Goal: Information Seeking & Learning: Check status

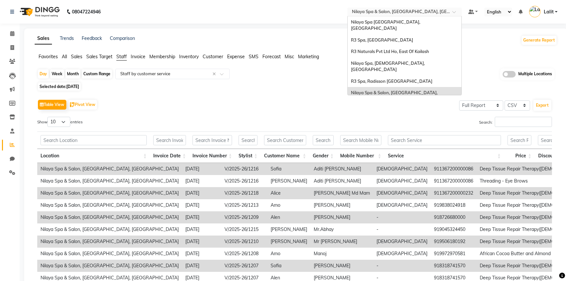
select select "full_report"
select select "csv"
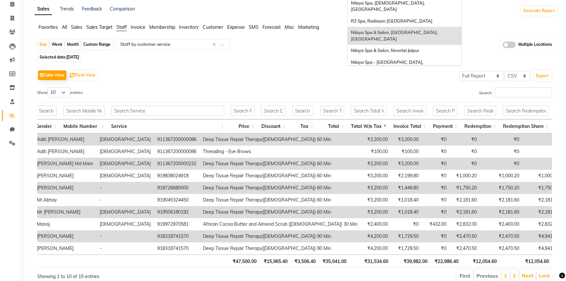
click at [409, 77] on span "R3 Spa, Holiday Inn [GEOGRAPHIC_DATA] [DEMOGRAPHIC_DATA]" at bounding box center [394, 83] width 87 height 12
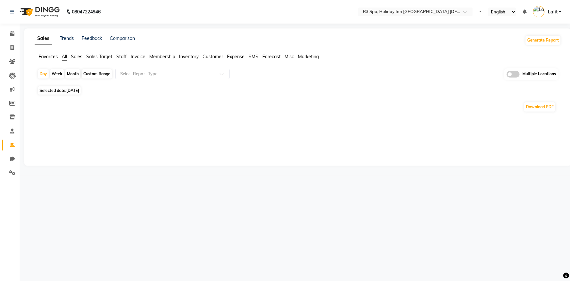
select select "en"
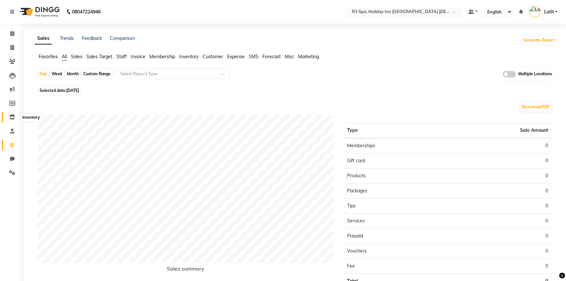
click at [14, 115] on icon at bounding box center [12, 116] width 6 height 5
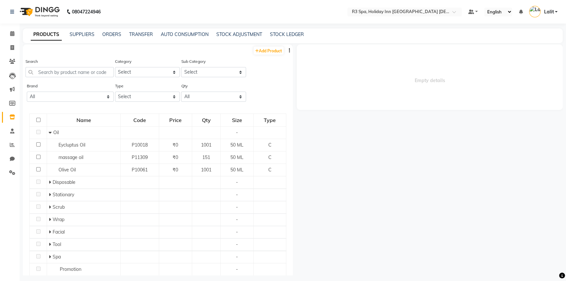
click at [69, 58] on div "Search" at bounding box center [69, 67] width 88 height 19
click at [76, 66] on div "Search" at bounding box center [69, 67] width 88 height 19
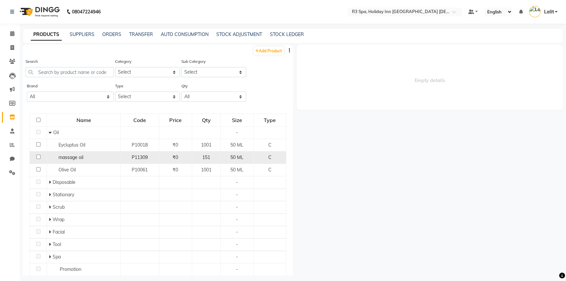
click at [134, 157] on span "P11309" at bounding box center [140, 157] width 16 height 6
select select
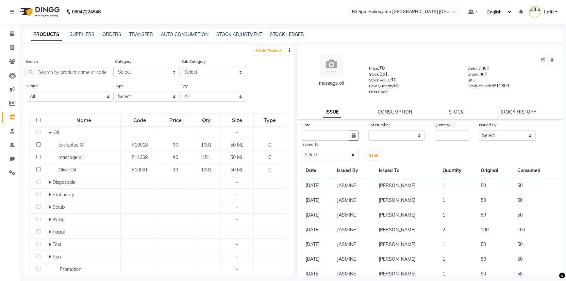
click at [517, 113] on link "STOCK HISTORY" at bounding box center [518, 112] width 36 height 6
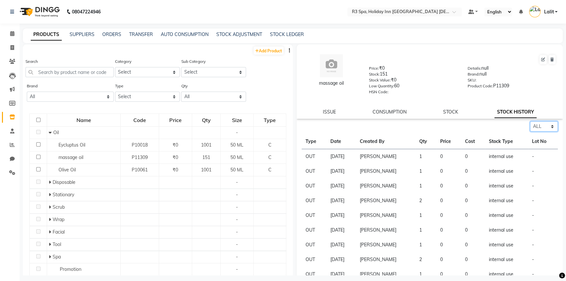
click at [539, 131] on select "Select ALL IN OUT" at bounding box center [544, 126] width 28 height 10
select select "in"
click at [530, 122] on select "Select ALL IN OUT" at bounding box center [544, 126] width 28 height 10
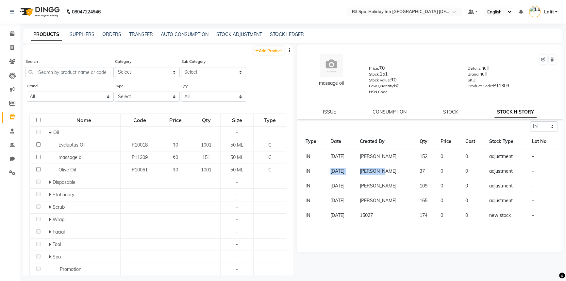
drag, startPoint x: 309, startPoint y: 174, endPoint x: 503, endPoint y: 187, distance: 194.9
click at [412, 174] on tr "IN 20-08-2025 Rayeshwar 37 0 0 adjustment -" at bounding box center [430, 171] width 256 height 15
drag, startPoint x: 503, startPoint y: 187, endPoint x: 430, endPoint y: 170, distance: 75.5
click at [503, 187] on td "adjustment" at bounding box center [506, 185] width 43 height 15
click at [429, 169] on td "37" at bounding box center [425, 171] width 21 height 15
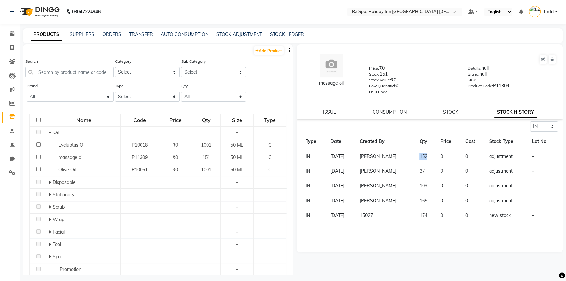
drag, startPoint x: 419, startPoint y: 158, endPoint x: 426, endPoint y: 177, distance: 21.0
click at [431, 160] on td "152" at bounding box center [425, 156] width 21 height 15
click at [427, 177] on td "37" at bounding box center [425, 171] width 21 height 15
drag, startPoint x: 415, startPoint y: 168, endPoint x: 430, endPoint y: 188, distance: 25.4
click at [436, 170] on tr "IN 20-08-2025 Rayeshwar 37 0 0 adjustment -" at bounding box center [430, 171] width 256 height 15
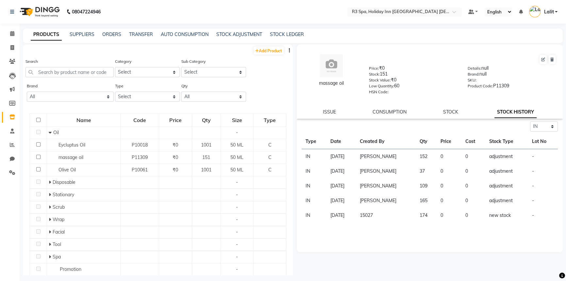
click at [430, 188] on td "109" at bounding box center [425, 185] width 21 height 15
drag, startPoint x: 337, startPoint y: 157, endPoint x: 523, endPoint y: 159, distance: 186.3
click at [523, 159] on tr "IN 22-08-2025 Rayeshwar 152 0 0 adjustment -" at bounding box center [430, 156] width 256 height 15
click at [512, 168] on td "adjustment" at bounding box center [506, 171] width 43 height 15
click at [337, 163] on td "22-08-2025" at bounding box center [341, 156] width 29 height 15
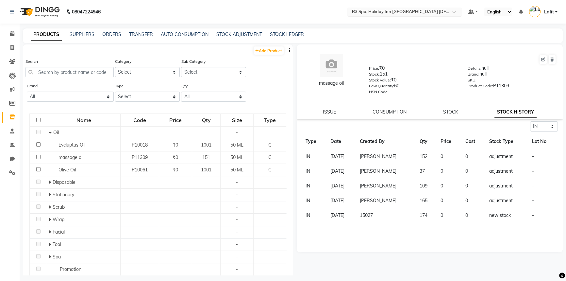
click at [390, 14] on input "text" at bounding box center [398, 12] width 95 height 7
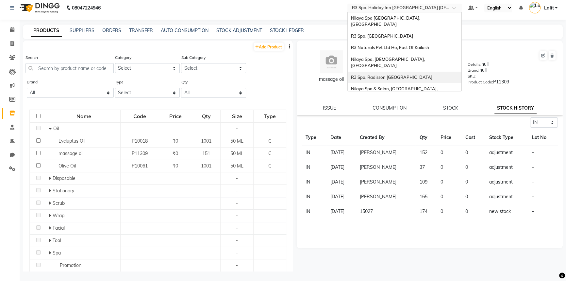
click at [393, 75] on span "R3 Spa, Radisson [GEOGRAPHIC_DATA]" at bounding box center [391, 77] width 81 height 5
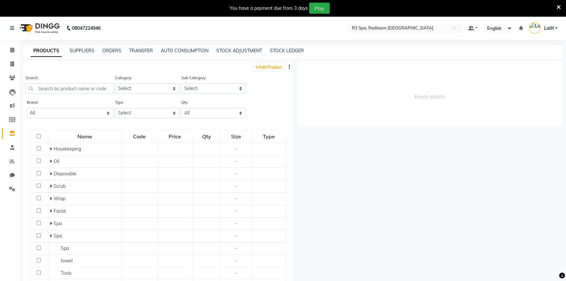
click at [558, 7] on icon at bounding box center [559, 7] width 4 height 6
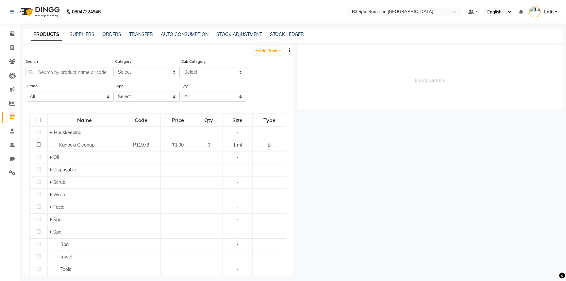
click at [541, 18] on nav "08047224946 Select Location × R3 Spa, Radisson Mumbai Default Panel My Panel En…" at bounding box center [283, 12] width 566 height 24
click at [530, 23] on nav "08047224946 Select Location × R3 Spa, Radisson Mumbai Default Panel My Panel En…" at bounding box center [283, 12] width 566 height 24
click at [497, 25] on div "08047224946 Select Location × R3 Spa, Radisson Mumbai Default Panel My Panel En…" at bounding box center [283, 142] width 566 height 285
click at [422, 39] on div "PRODUCTS SUPPLIERS ORDERS TRANSFER AUTO CONSUMPTION STOCK ADJUSTMENT STOCK LEDG…" at bounding box center [293, 35] width 540 height 15
click at [340, 71] on span "Empty details" at bounding box center [430, 76] width 266 height 65
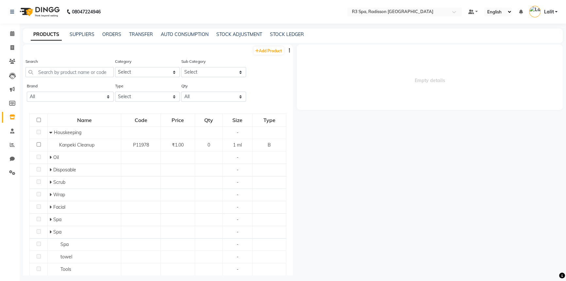
click at [364, 58] on span "Empty details" at bounding box center [430, 76] width 266 height 65
click at [336, 61] on span "Empty details" at bounding box center [430, 76] width 266 height 65
